Goal: Find specific page/section: Find specific page/section

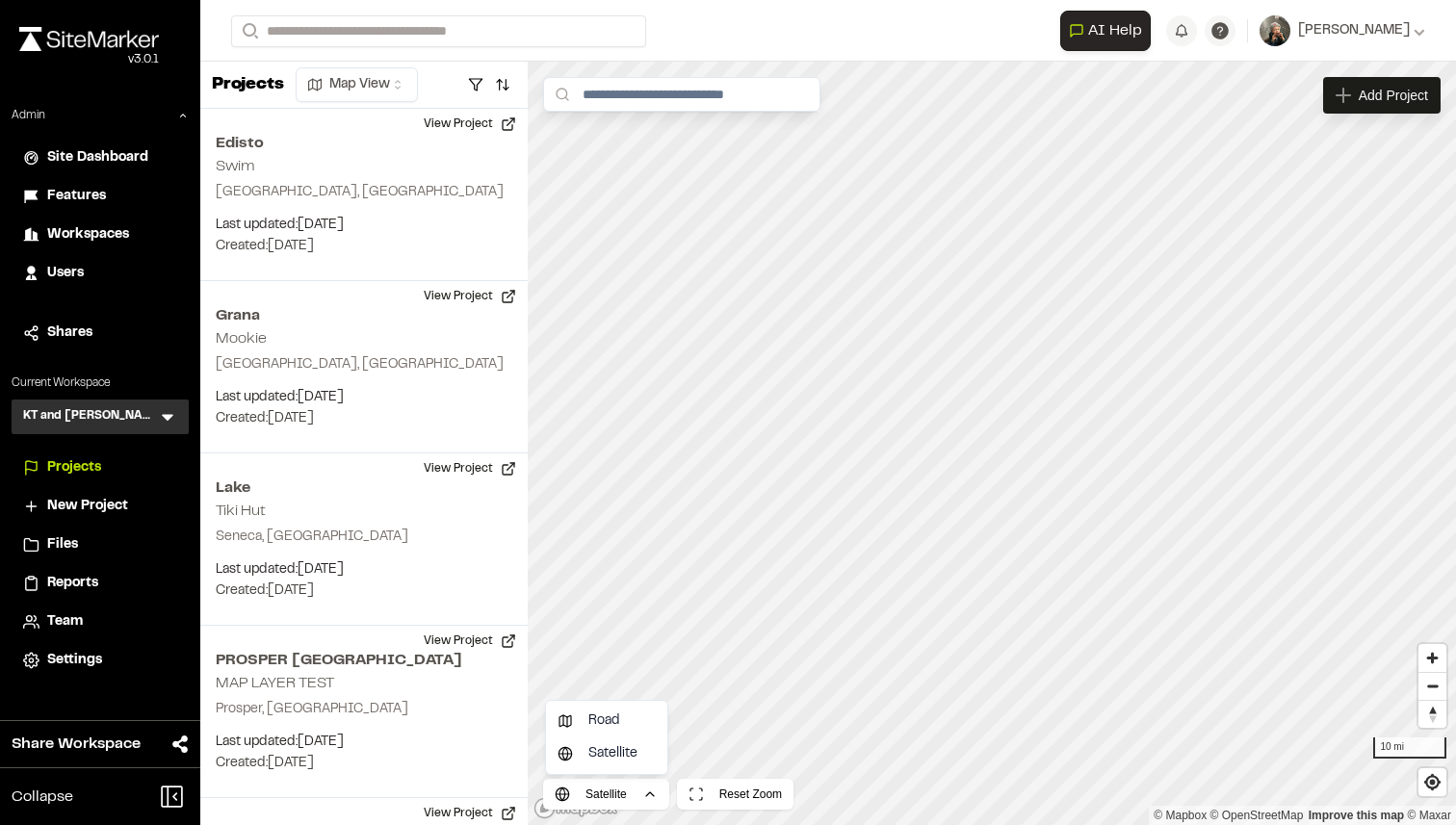
scroll to position [1587, 0]
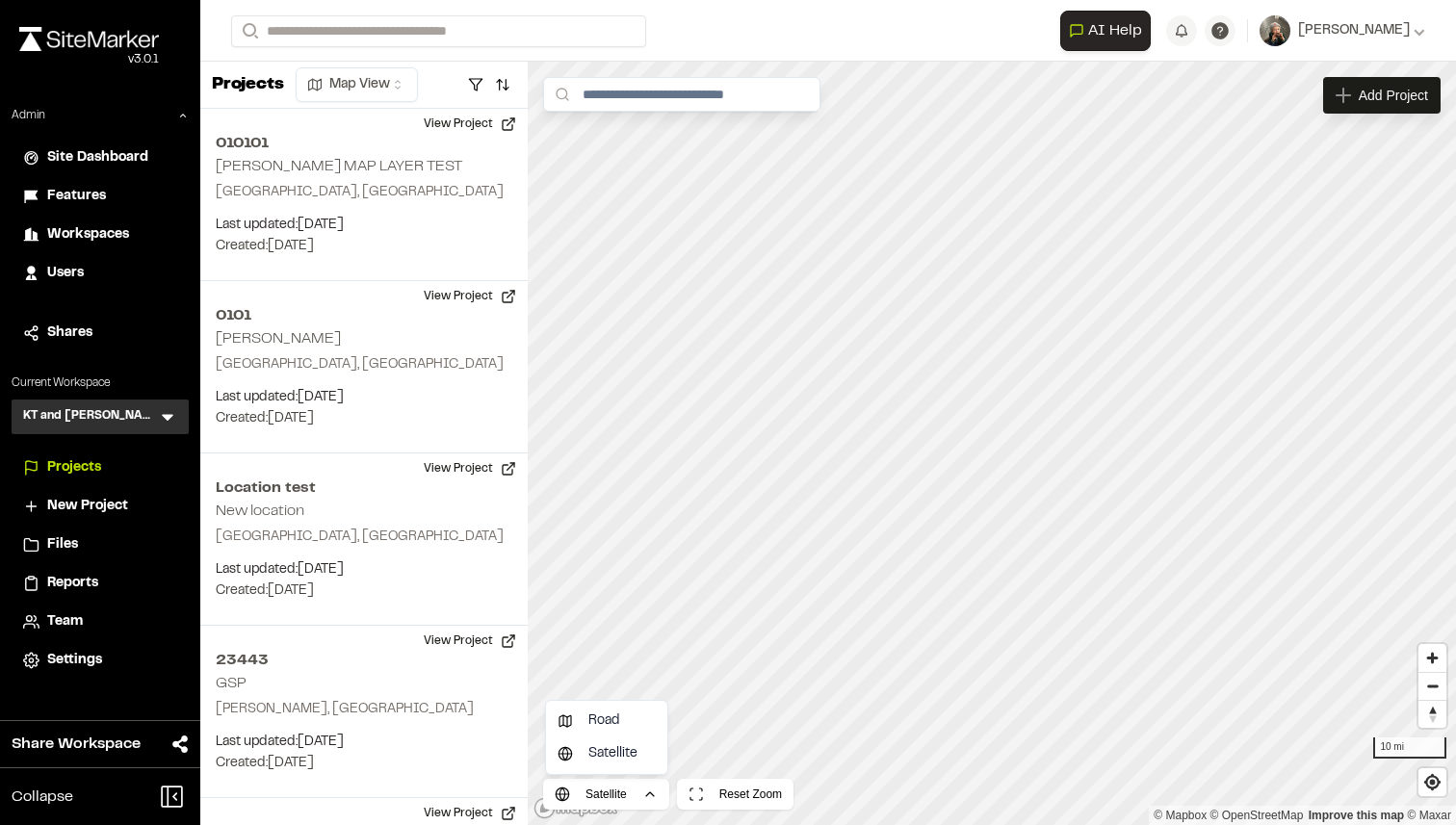
click at [82, 192] on html "Close sidebar v 3.0.1 Admin Site Dashboard Features Workspaces Users Shares Cur…" at bounding box center [728, 412] width 1456 height 825
click at [96, 186] on span "Features" at bounding box center [76, 196] width 59 height 21
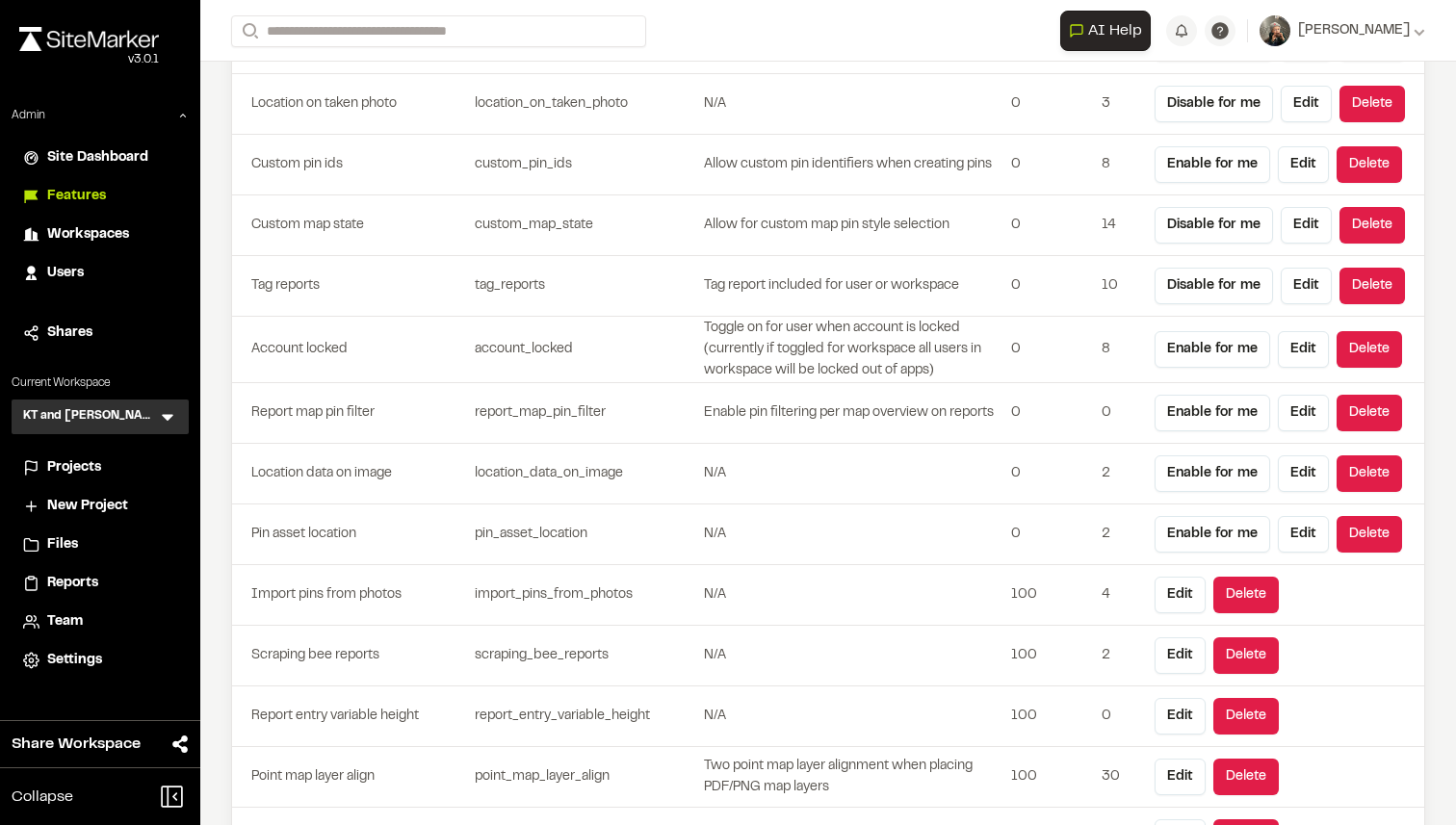
scroll to position [5340, 0]
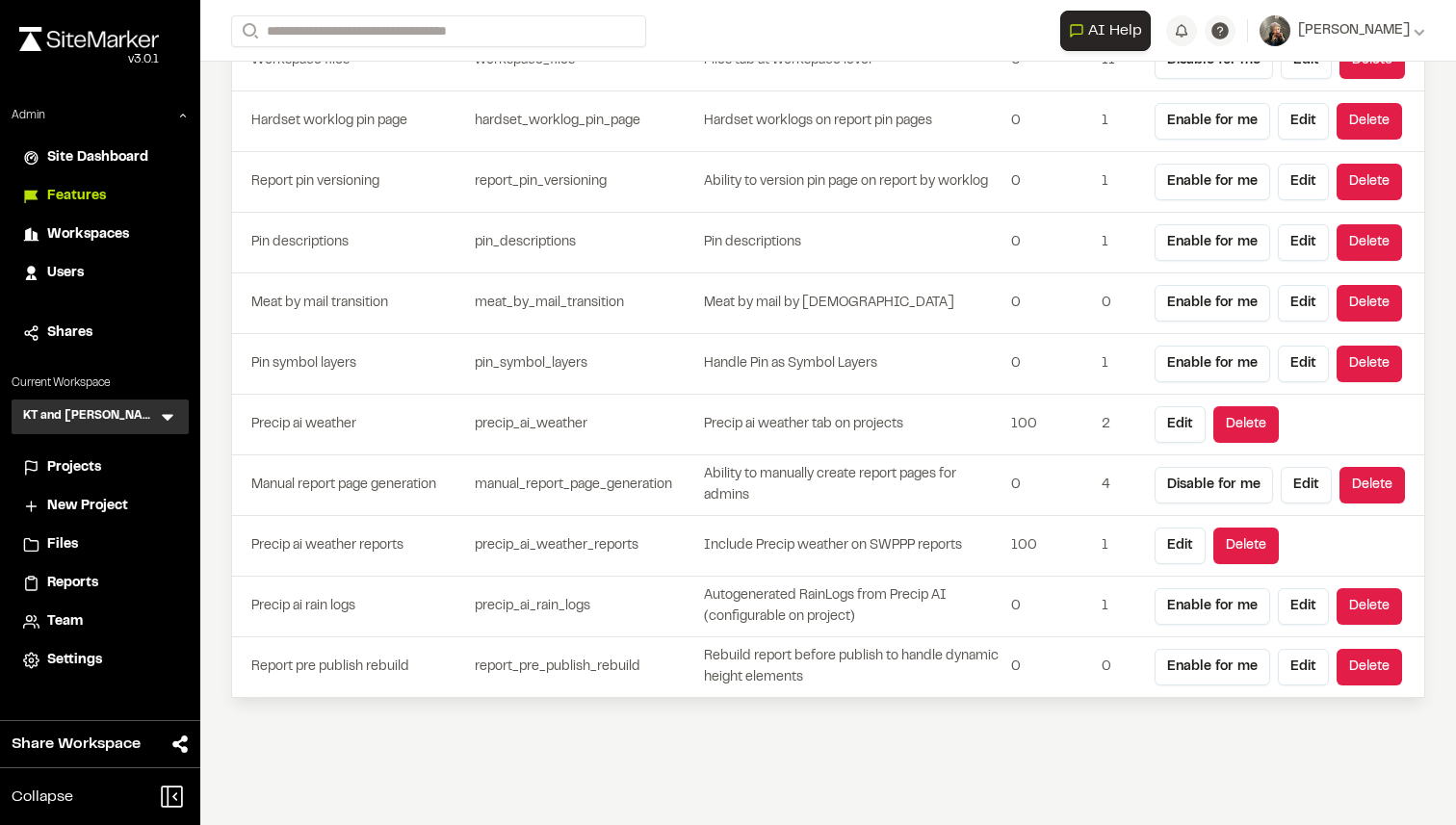
click at [564, 662] on td "report_pre_publish_rebuild" at bounding box center [585, 667] width 236 height 61
copy td "report_pre_publish_rebuild"
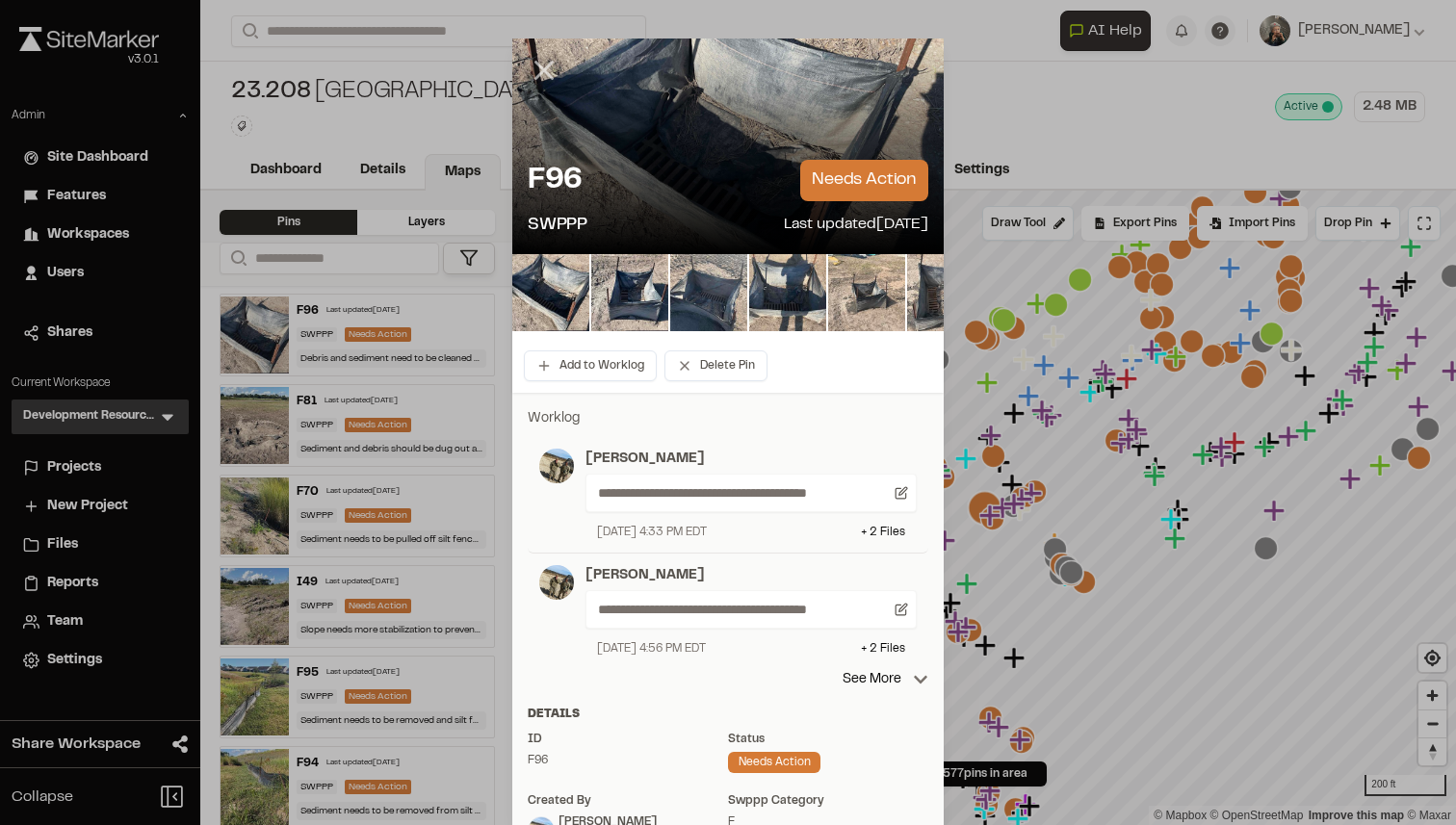
click at [535, 64] on icon at bounding box center [544, 70] width 33 height 33
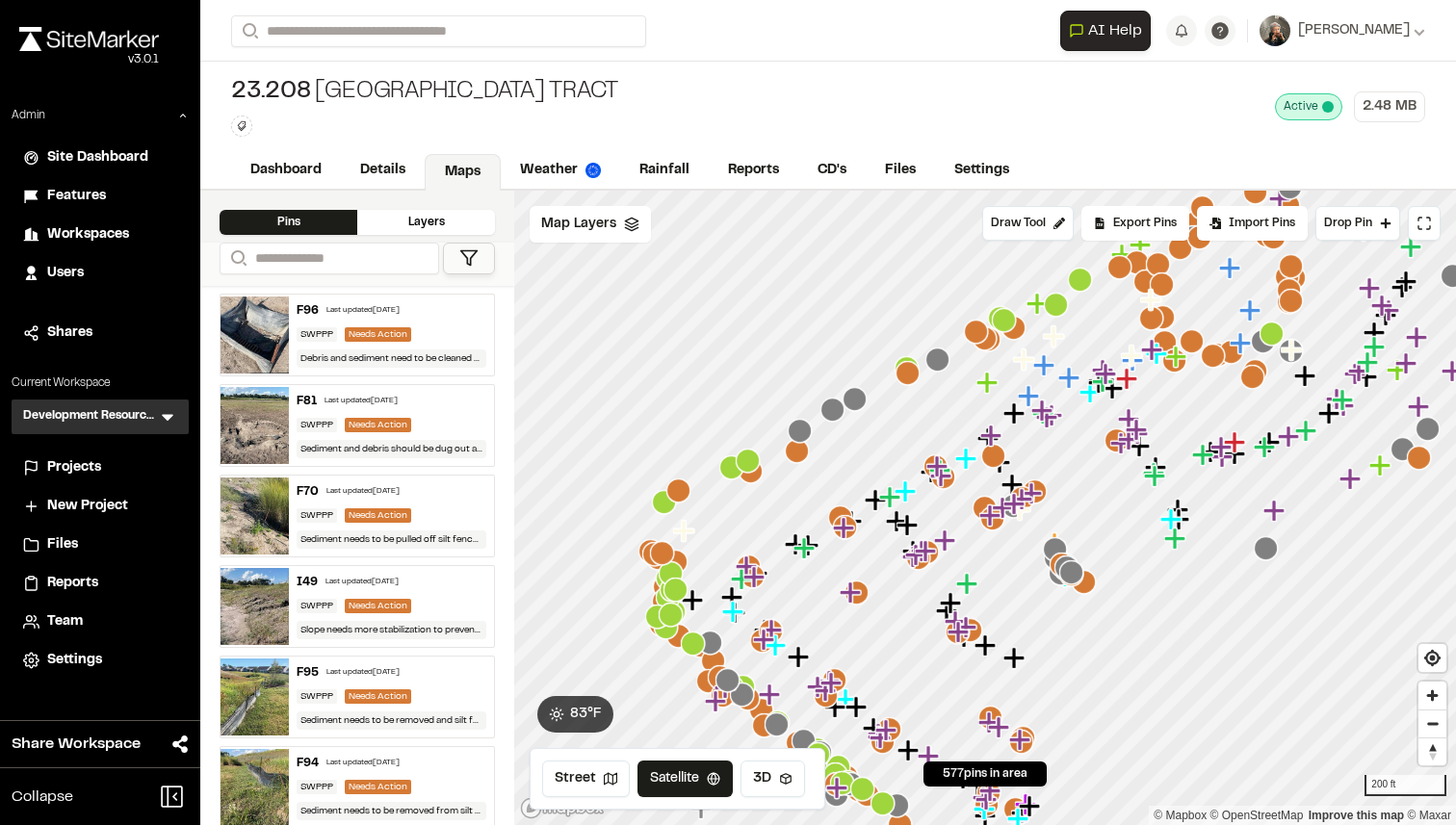
click at [106, 467] on div "Projects" at bounding box center [112, 467] width 130 height 21
